Goal: Information Seeking & Learning: Learn about a topic

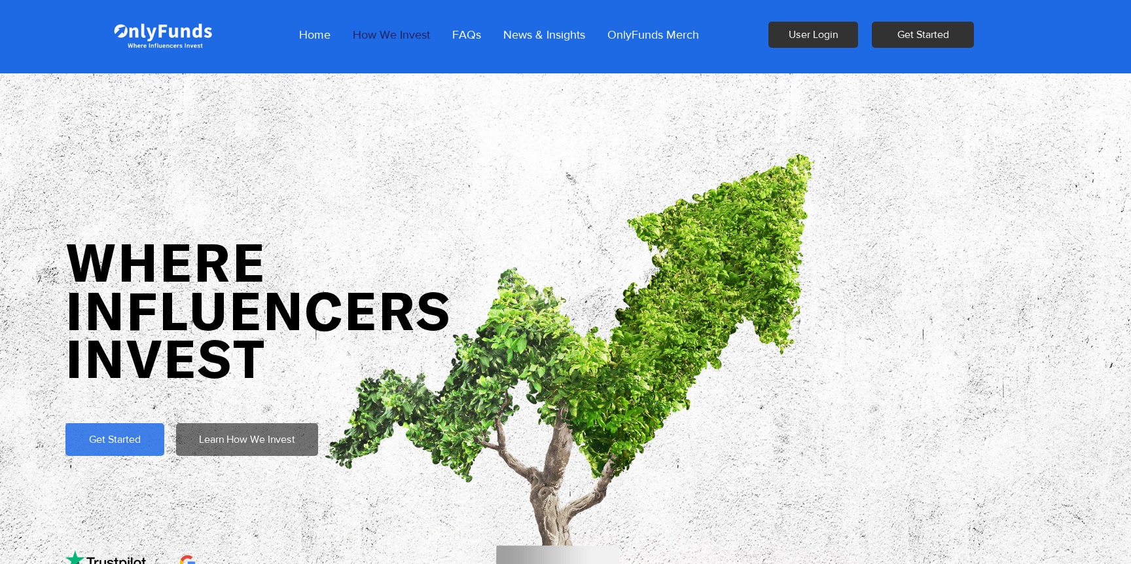
click at [412, 39] on p "How We Invest" at bounding box center [391, 34] width 90 height 33
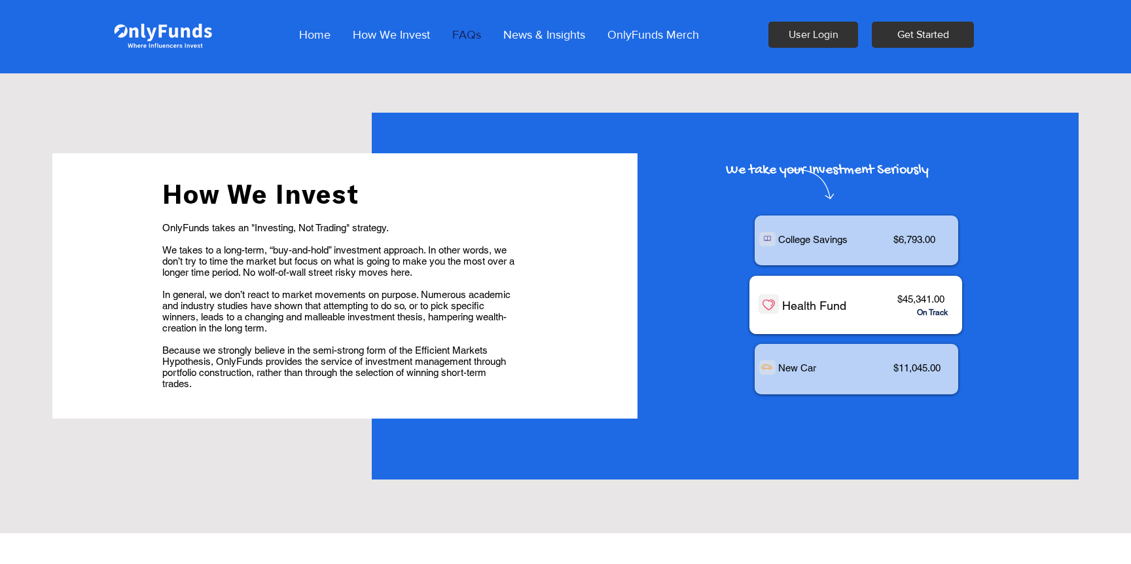
click at [466, 35] on p "FAQs" at bounding box center [467, 34] width 42 height 33
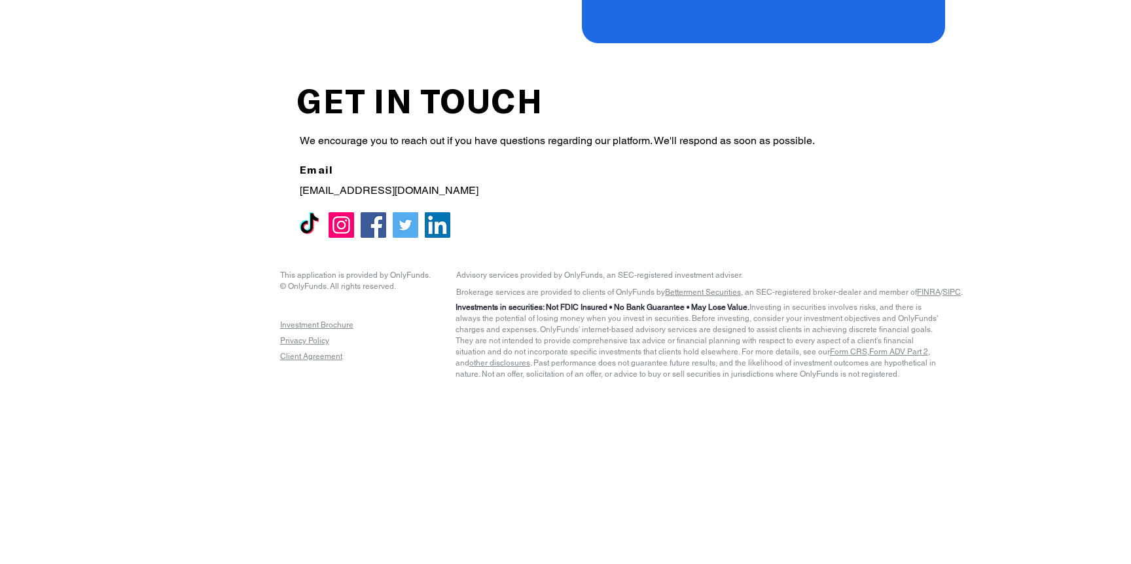
scroll to position [1460, 0]
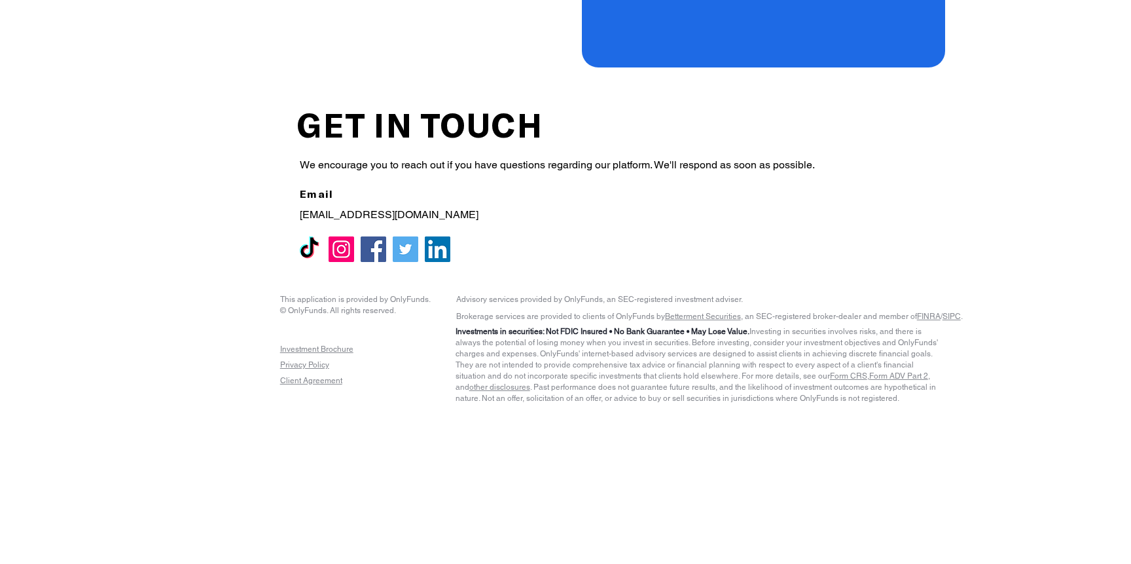
click at [431, 249] on img "LinkedIn" at bounding box center [438, 249] width 26 height 26
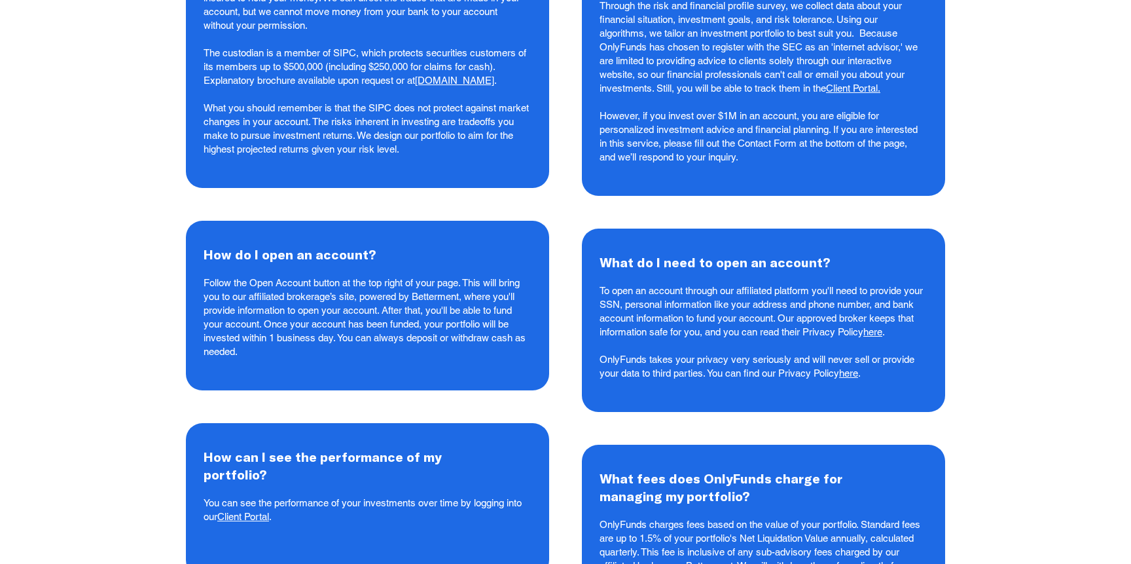
scroll to position [0, 0]
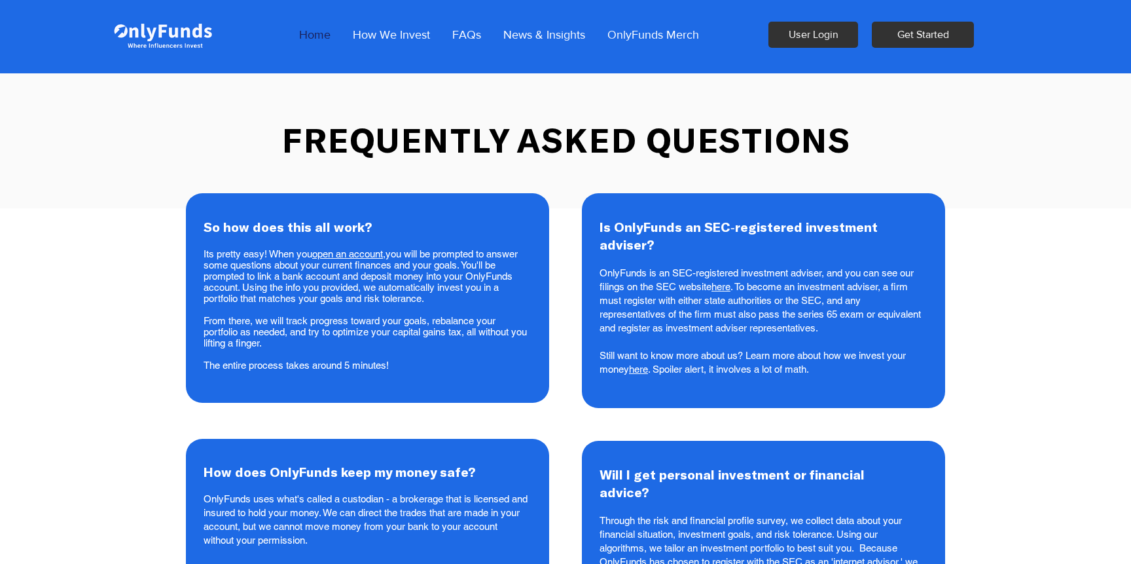
click at [329, 43] on p "Home" at bounding box center [315, 34] width 45 height 33
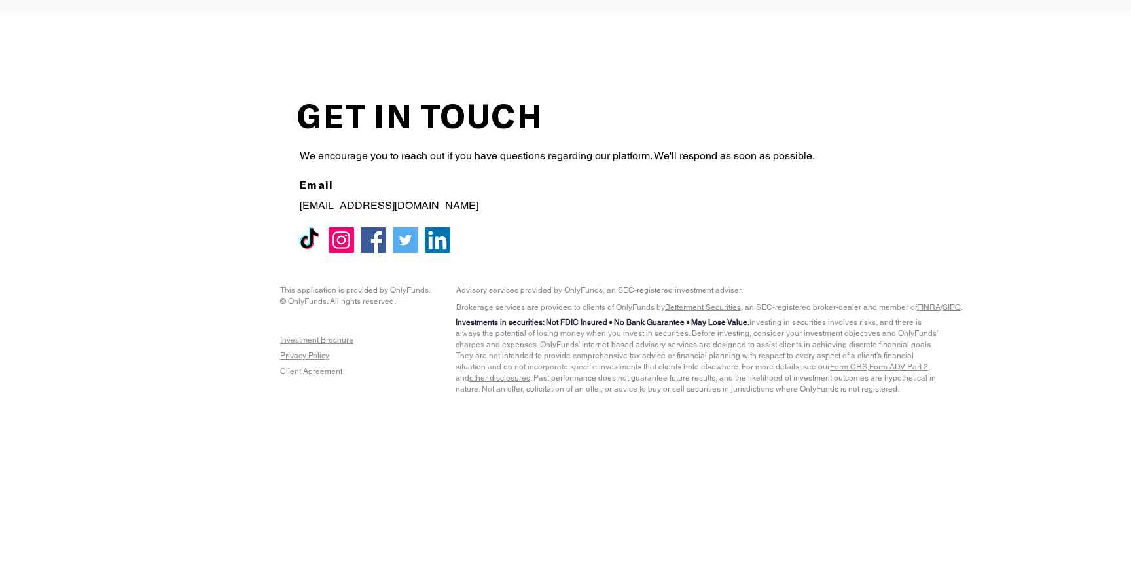
scroll to position [2861, 0]
